Goal: Transaction & Acquisition: Purchase product/service

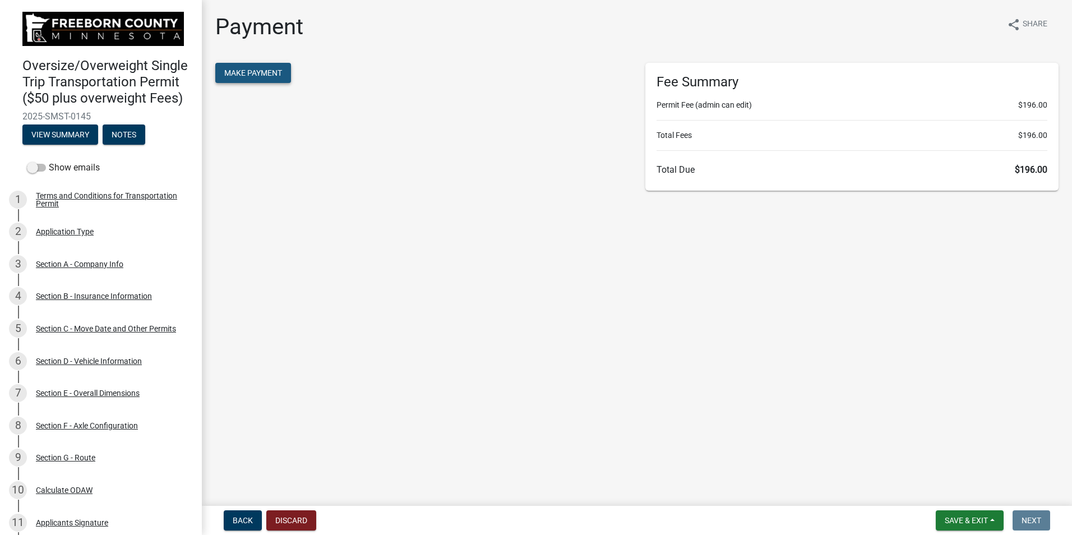
click at [269, 73] on span "Make Payment" at bounding box center [253, 72] width 58 height 9
click at [250, 74] on span "Make Payment" at bounding box center [253, 72] width 58 height 9
click at [269, 73] on span "Make Payment" at bounding box center [253, 72] width 58 height 9
